Goal: Feedback & Contribution: Contribute content

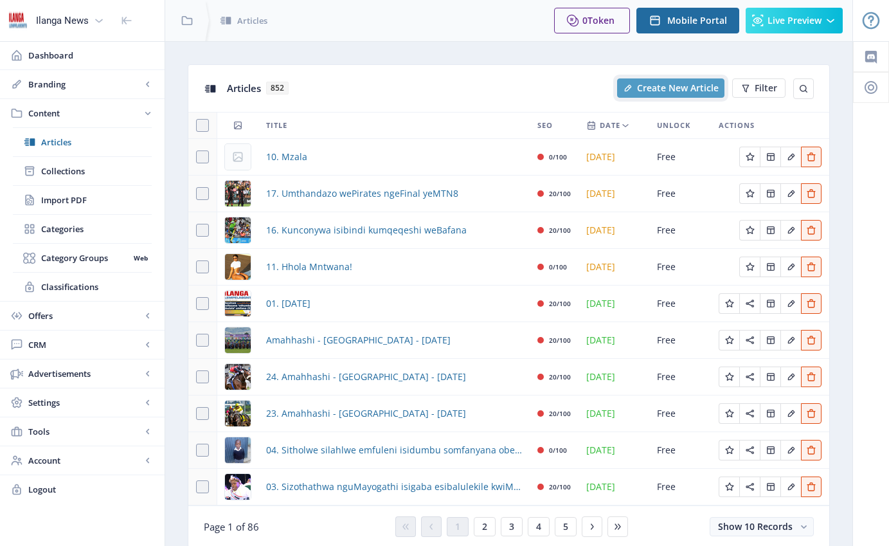
click at [670, 89] on span "Create New Article" at bounding box center [678, 88] width 82 height 10
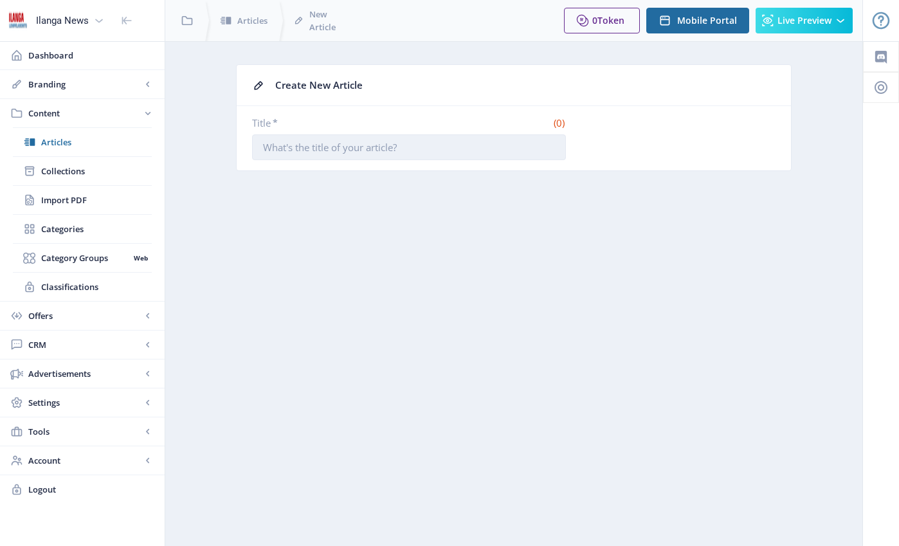
click at [434, 147] on input "Title *" at bounding box center [409, 147] width 314 height 26
click at [432, 147] on input "Title *" at bounding box center [409, 147] width 314 height 26
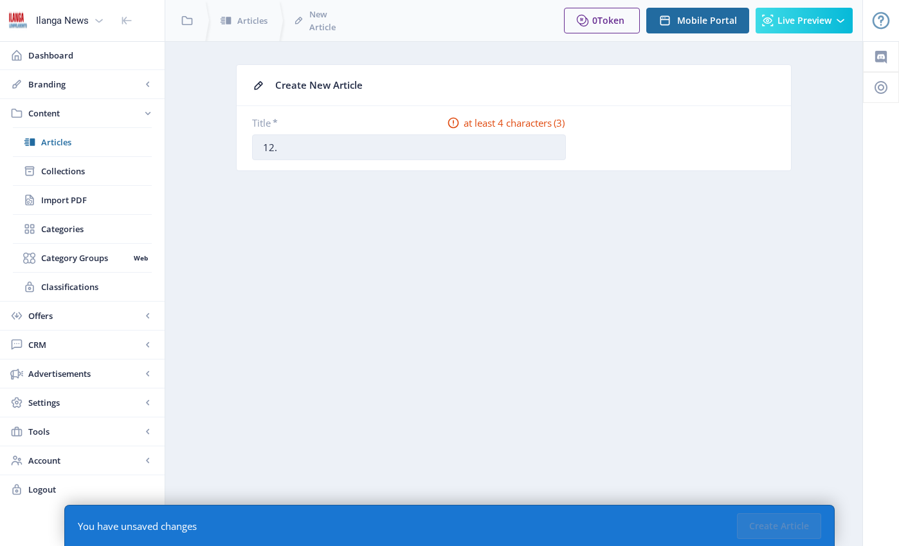
click at [335, 143] on input "12." at bounding box center [409, 147] width 314 height 26
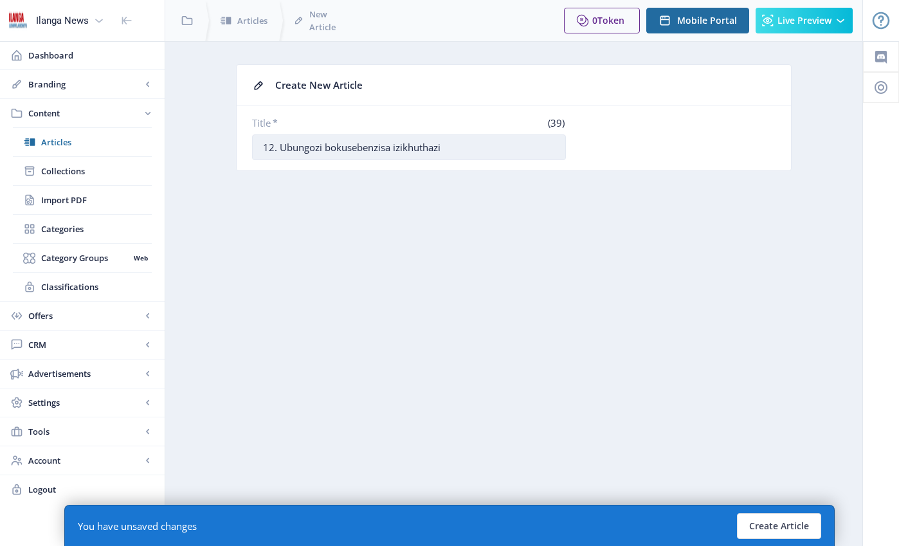
drag, startPoint x: 450, startPoint y: 149, endPoint x: 280, endPoint y: 147, distance: 170.4
click at [280, 147] on input "12. Ubungozi bokusebenzisa izikhuthazi" at bounding box center [409, 147] width 314 height 26
click at [551, 150] on input "12. Kungabe kuyawubanga yini umdlavuza ukusebenzisa izikhuthazi" at bounding box center [409, 147] width 314 height 26
click at [545, 151] on input "12. Kungabe kuyawubanga yini umdlavuza ukusebenzisa izikhuthazi" at bounding box center [409, 147] width 314 height 26
click at [555, 148] on input "12. Kungabe kuyawubanga yini umdlavuza ukusebenzisa izikhuthazi" at bounding box center [409, 147] width 314 height 26
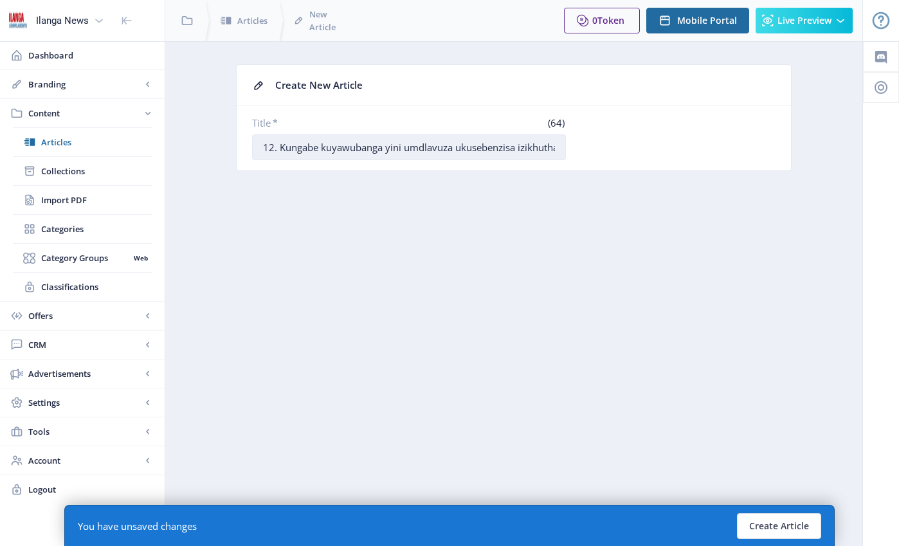
click at [542, 147] on input "12. Kungabe kuyawubanga yini umdlavuza ukusebenzisa izikhuthazi" at bounding box center [409, 147] width 314 height 26
type input "12. Kungabe kuyawubanga yini umdlavuza ukusebenzisa izikhuthazi zezocansi kwabe…"
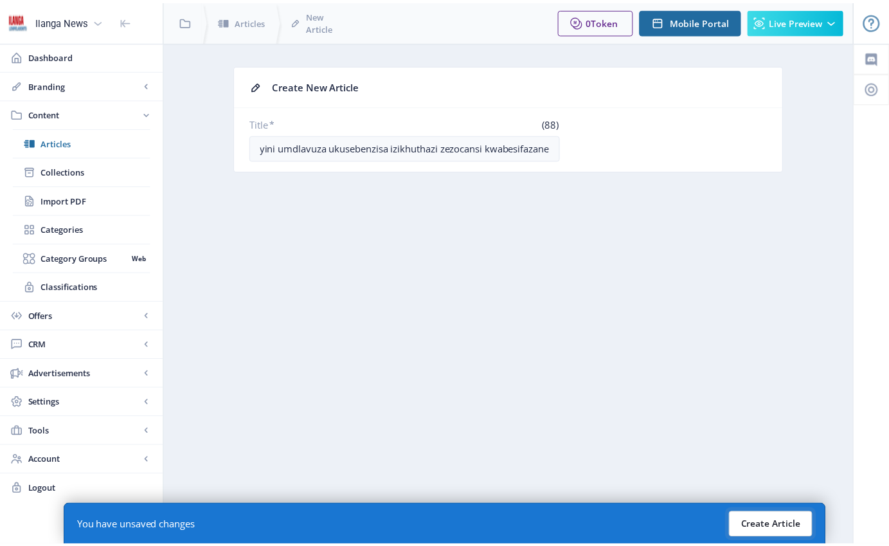
scroll to position [0, 0]
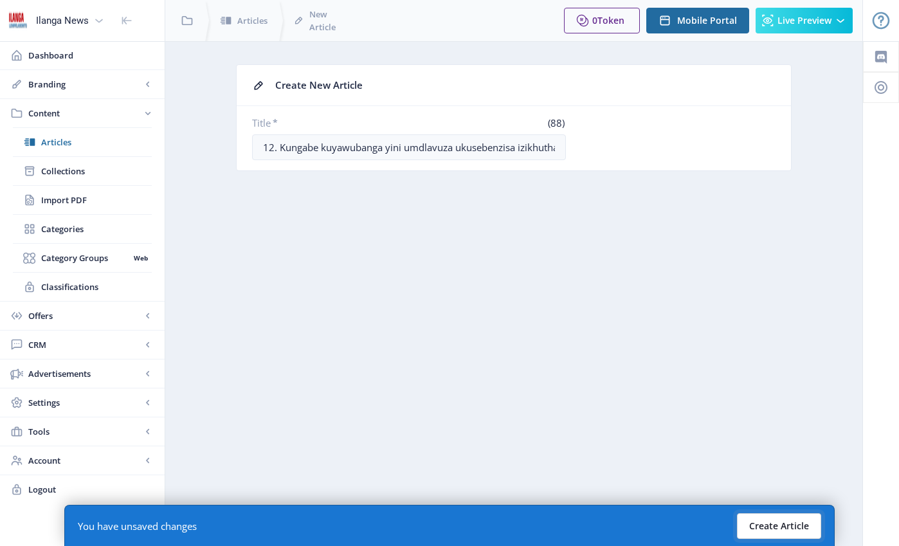
click at [797, 522] on button "Create Article" at bounding box center [779, 526] width 84 height 26
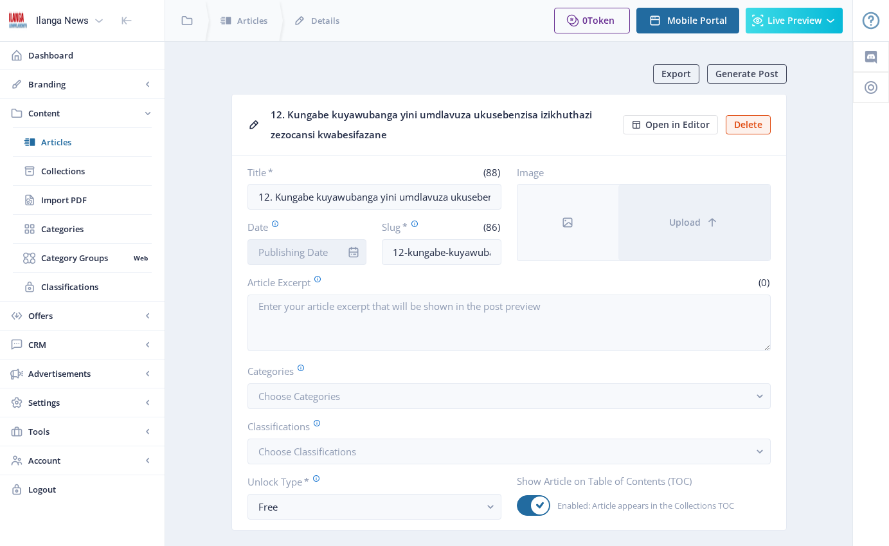
click at [308, 250] on input "Date" at bounding box center [308, 252] width 120 height 26
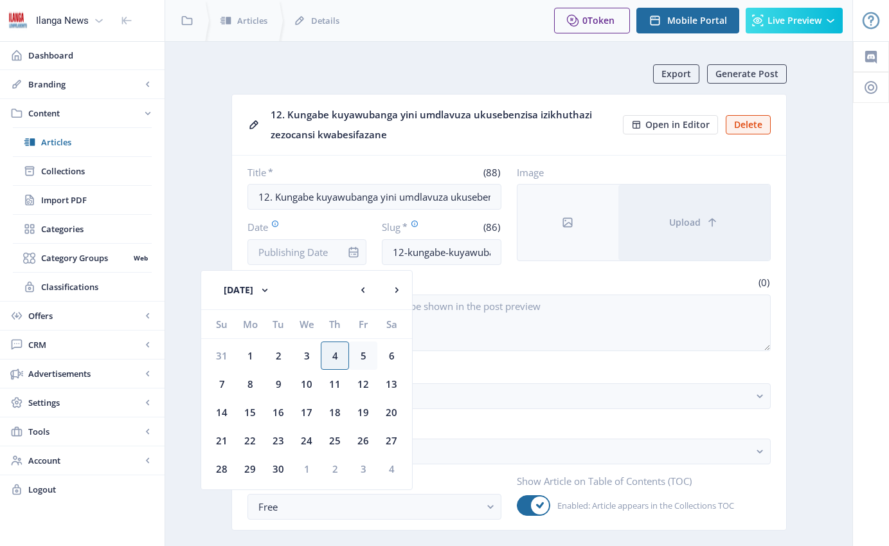
click at [363, 347] on div "5" at bounding box center [363, 355] width 28 height 28
type input "[DATE]"
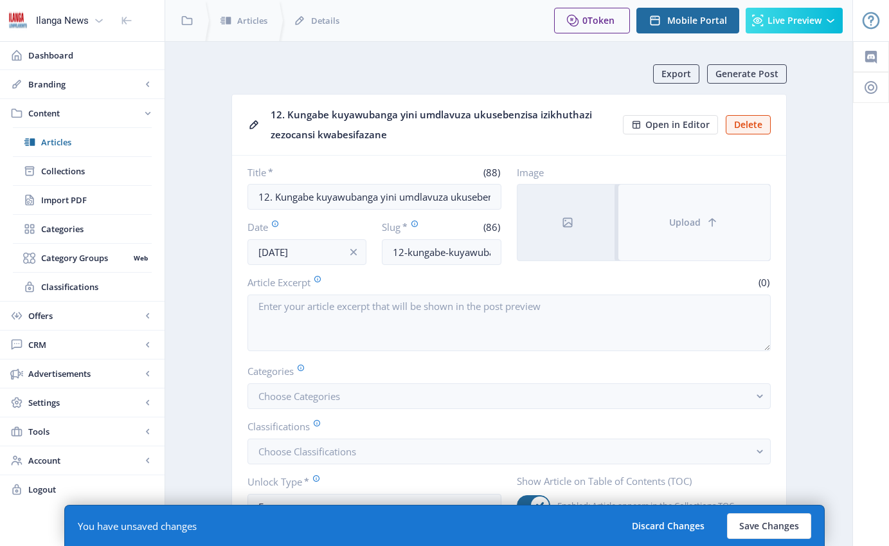
click at [674, 229] on button "Upload" at bounding box center [694, 223] width 152 height 76
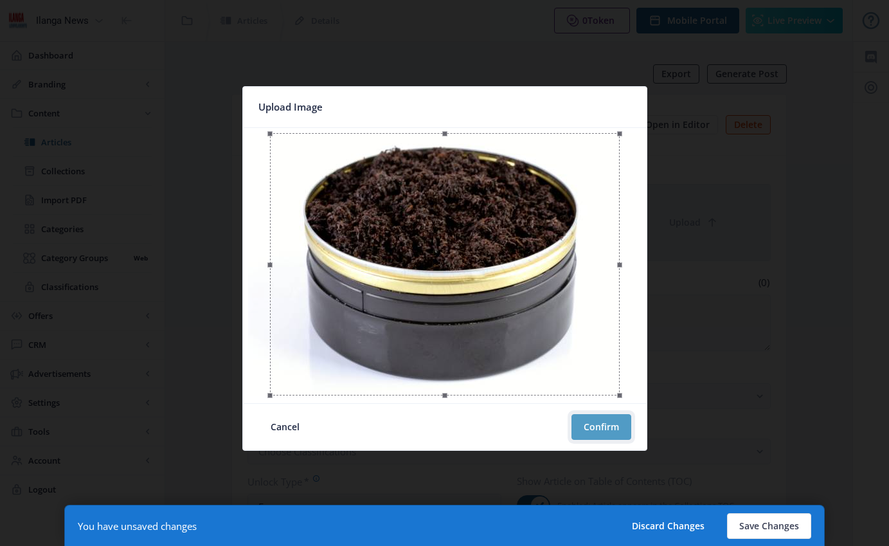
click at [617, 429] on button "Confirm" at bounding box center [602, 427] width 60 height 26
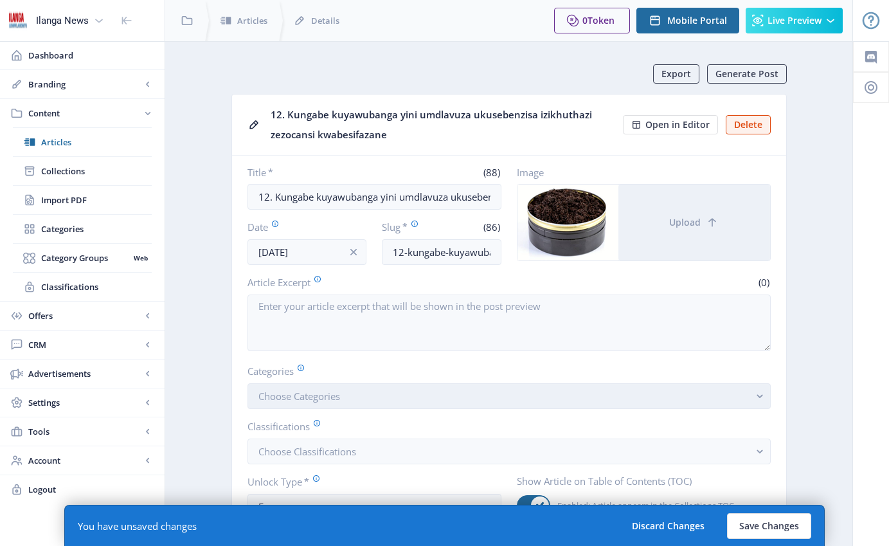
click at [308, 400] on span "Choose Categories" at bounding box center [299, 396] width 82 height 13
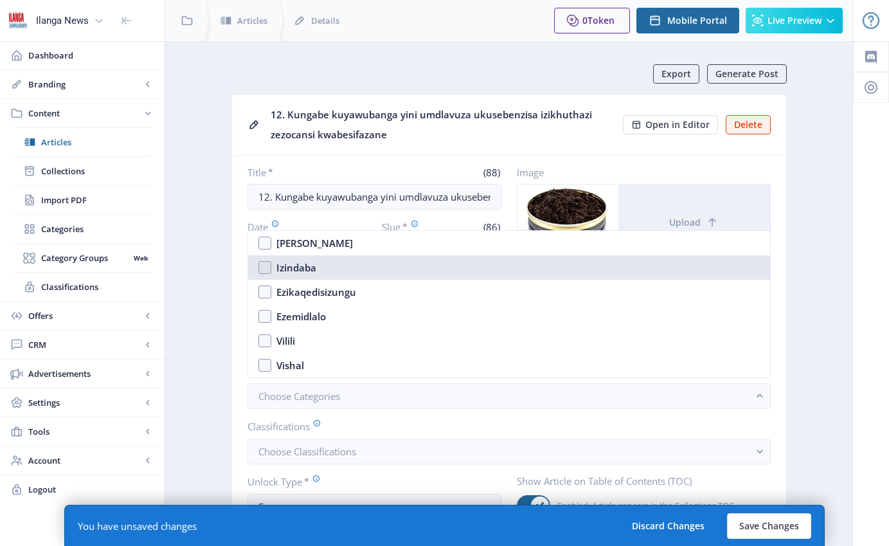
click at [263, 268] on nb-option "Izindaba" at bounding box center [509, 267] width 522 height 24
checkbox input "true"
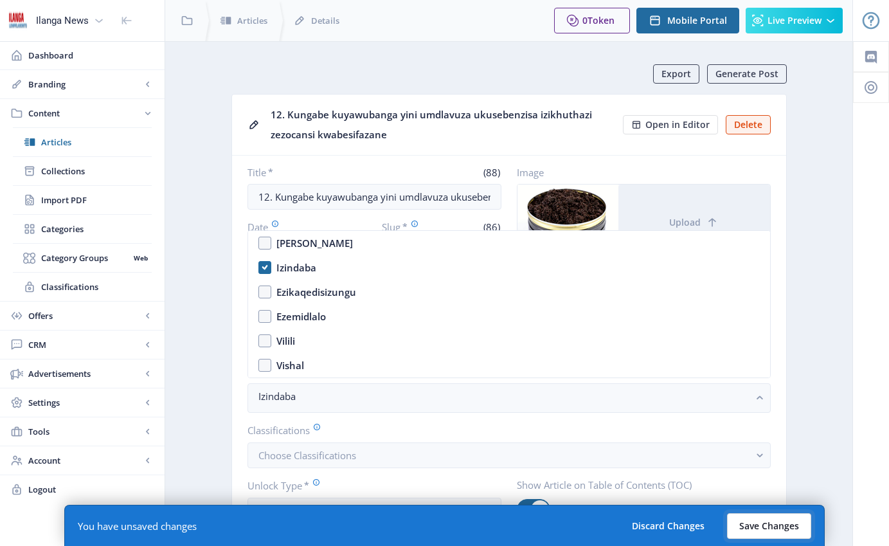
click at [777, 523] on button "Save Changes" at bounding box center [769, 526] width 84 height 26
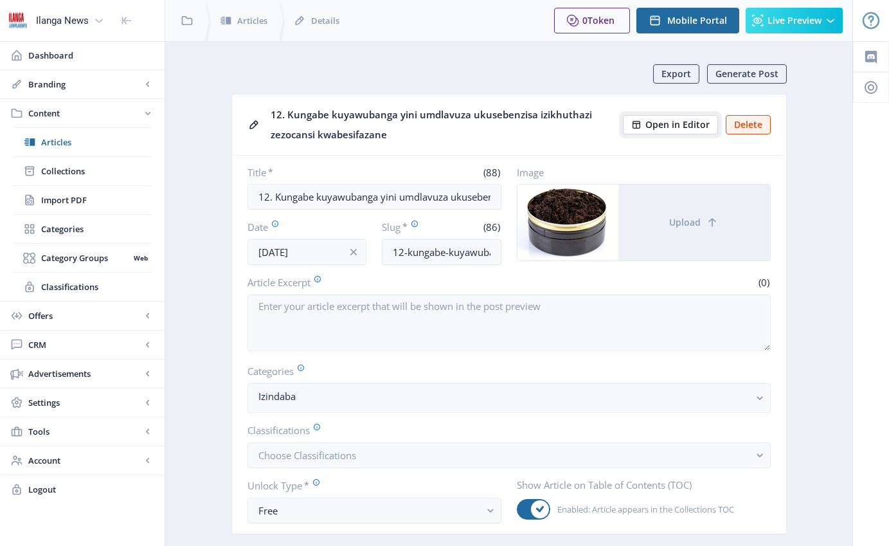
click at [685, 127] on span "Open in Editor" at bounding box center [677, 125] width 64 height 10
